Goal: Information Seeking & Learning: Find specific fact

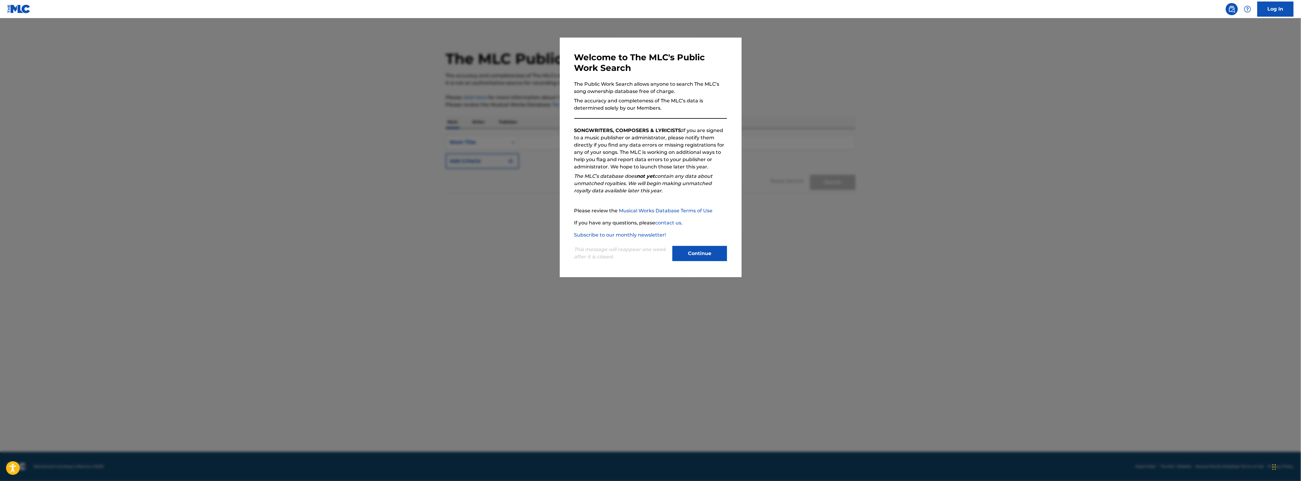
click at [711, 254] on button "Continue" at bounding box center [700, 253] width 55 height 15
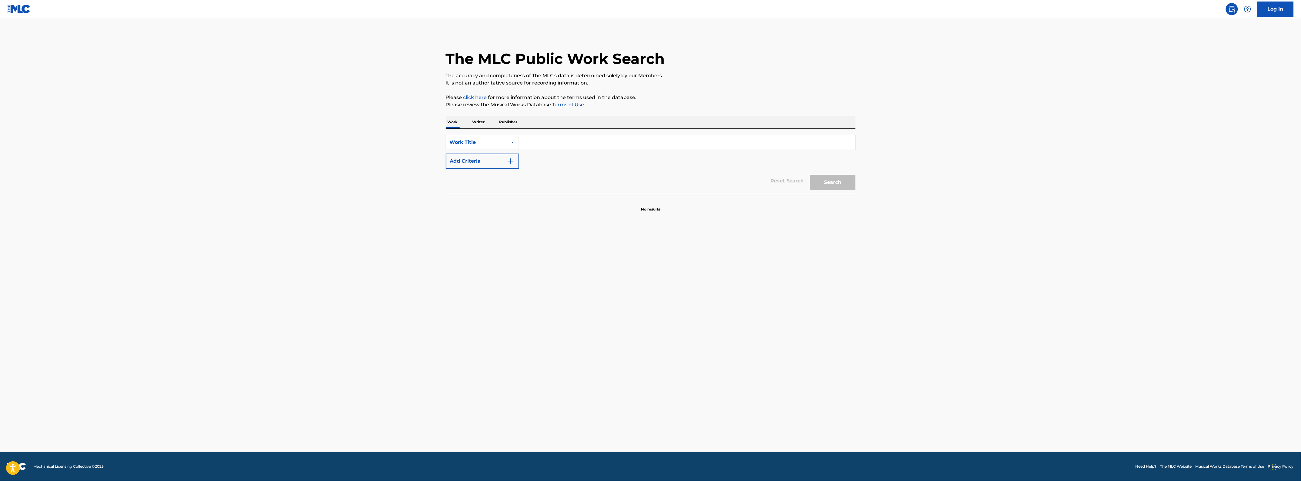
click at [563, 141] on input "Search Form" at bounding box center [687, 142] width 336 height 15
paste input "WORKSHOP"
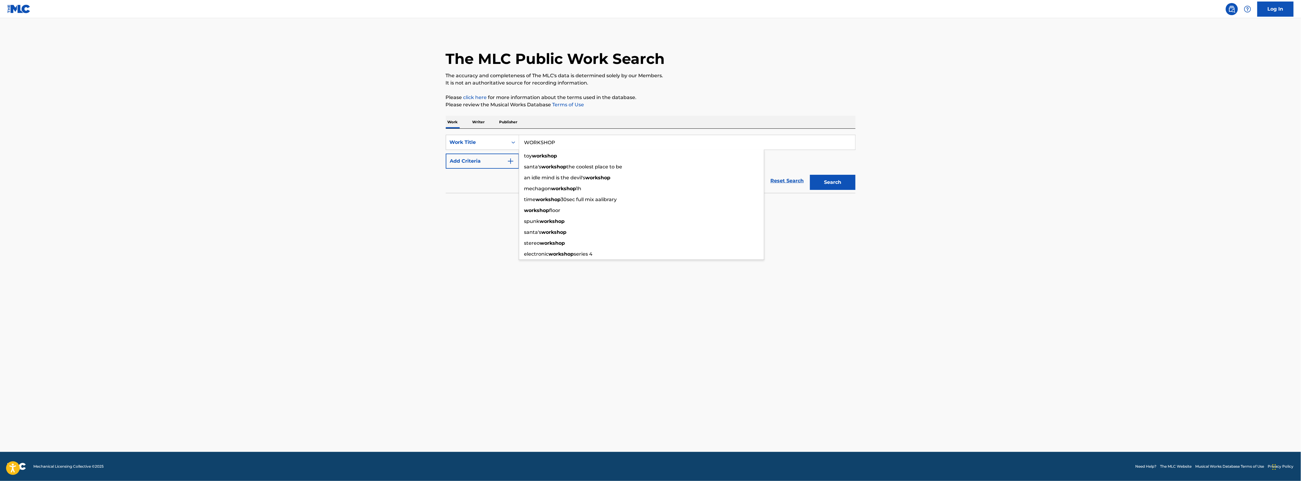
type input "WORKSHOP"
click at [487, 160] on button "Add Criteria" at bounding box center [482, 161] width 73 height 15
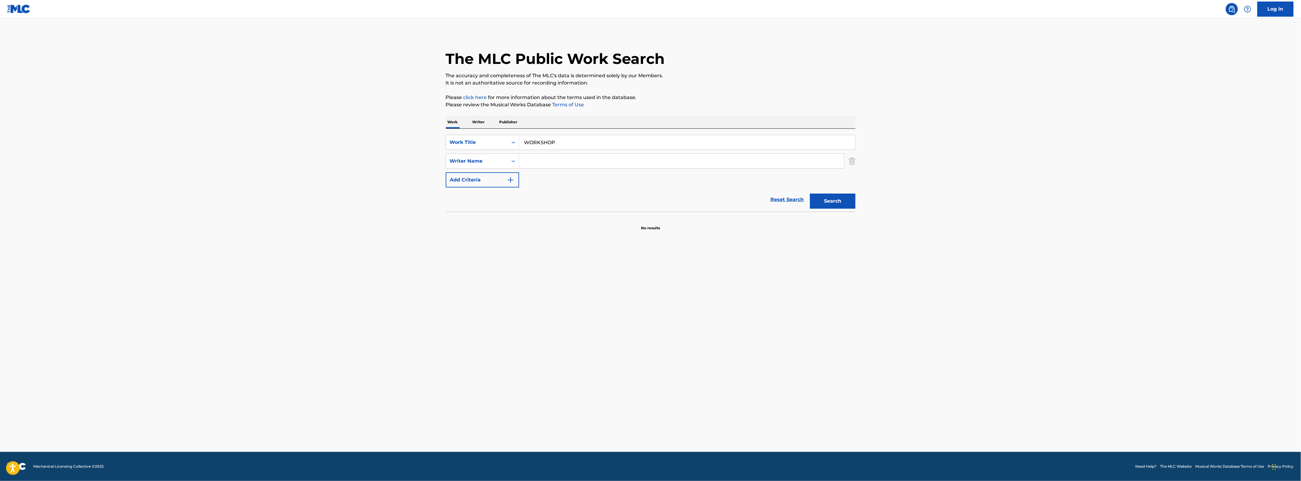
click at [557, 159] on input "Search Form" at bounding box center [681, 161] width 325 height 15
click at [810, 194] on button "Search" at bounding box center [832, 201] width 45 height 15
click at [833, 201] on button "Search" at bounding box center [832, 201] width 45 height 15
click at [817, 199] on button "Search" at bounding box center [832, 201] width 45 height 15
click at [555, 162] on input "sekyere" at bounding box center [681, 161] width 325 height 15
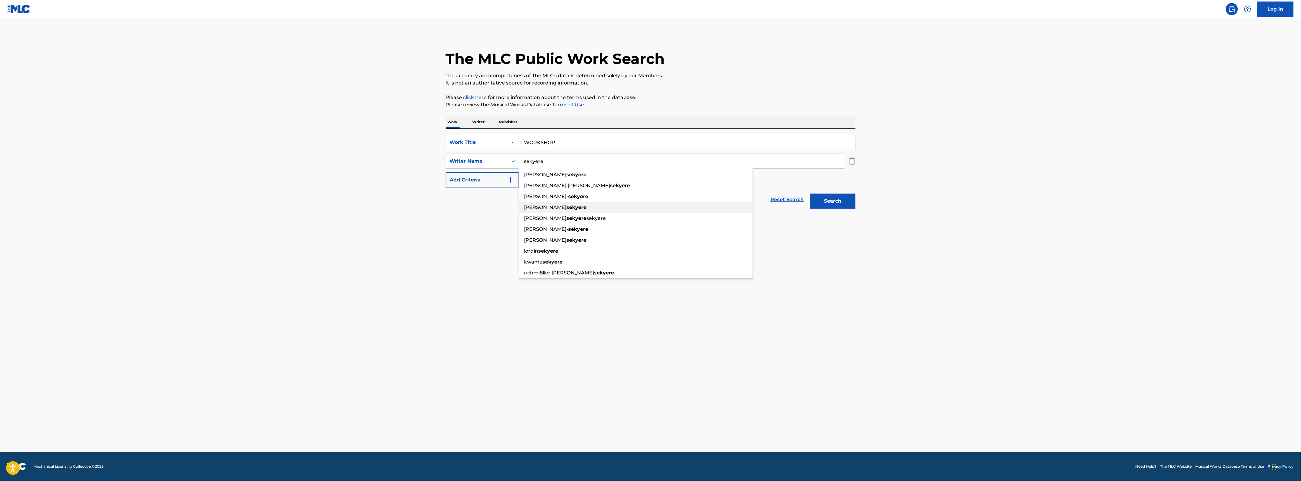
click at [567, 207] on strong "sekyere" at bounding box center [577, 208] width 20 height 6
type input "[PERSON_NAME]"
click at [828, 198] on button "Search" at bounding box center [832, 201] width 45 height 15
click at [831, 199] on button "Search" at bounding box center [832, 201] width 45 height 15
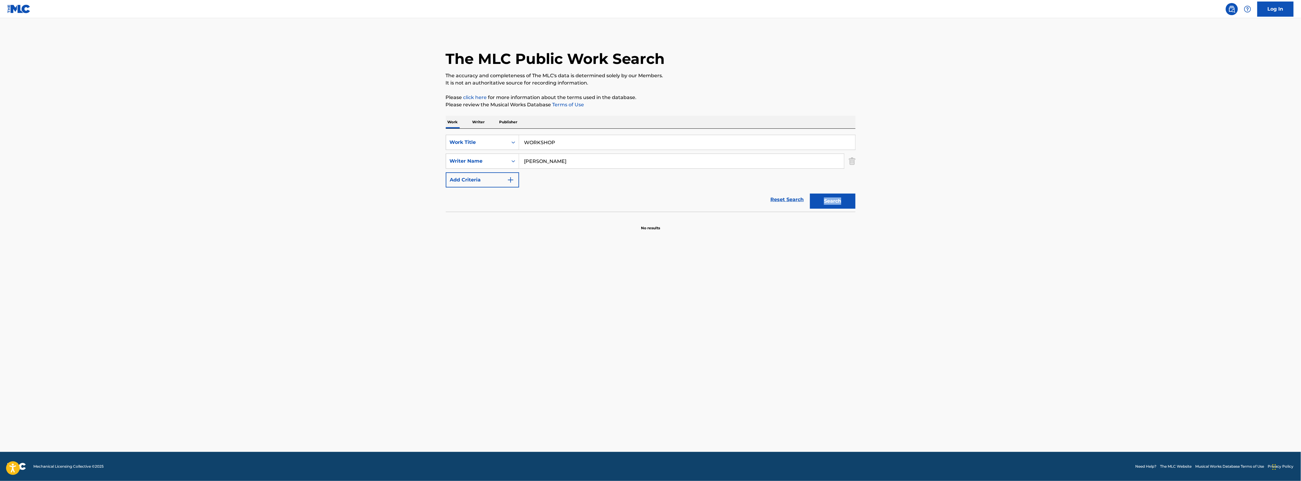
click at [831, 199] on div "Search" at bounding box center [831, 200] width 49 height 24
click at [831, 199] on button "Search" at bounding box center [832, 201] width 45 height 15
click at [831, 199] on div "Search" at bounding box center [831, 200] width 49 height 24
click at [658, 196] on div "Reset Search Search" at bounding box center [651, 200] width 410 height 24
